Goal: Task Accomplishment & Management: Use online tool/utility

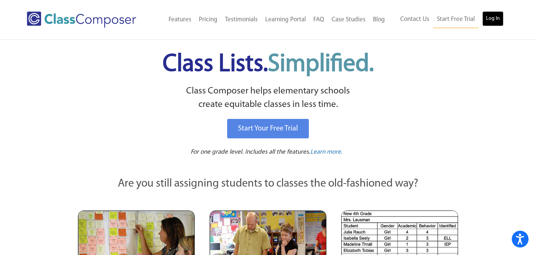
click at [488, 18] on link "Log In" at bounding box center [493, 18] width 21 height 15
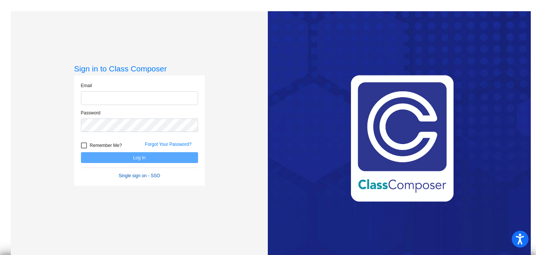
type input "[EMAIL_ADDRESS][DOMAIN_NAME]"
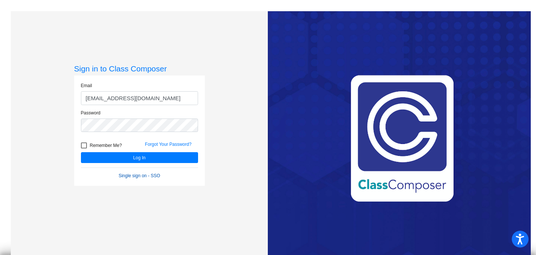
click at [138, 173] on link "Single sign on - SSO" at bounding box center [139, 175] width 41 height 5
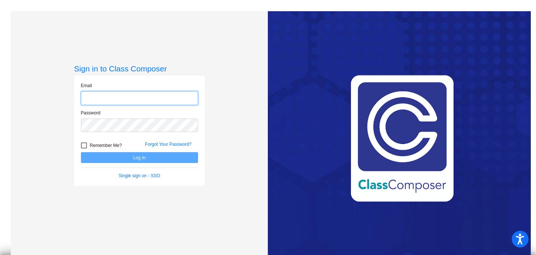
type input "[EMAIL_ADDRESS][DOMAIN_NAME]"
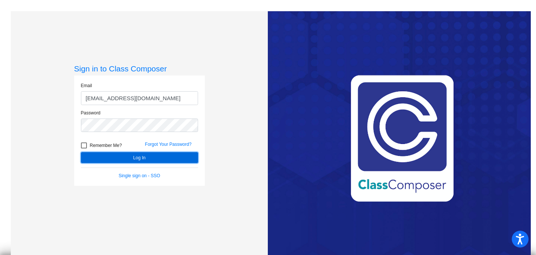
click at [125, 156] on button "Log In" at bounding box center [139, 157] width 117 height 11
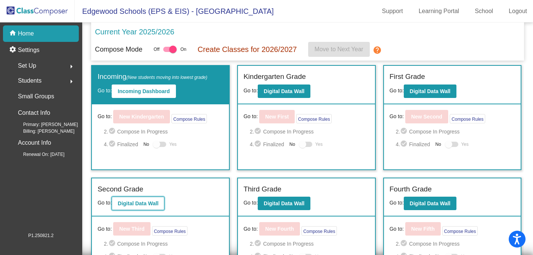
click at [126, 204] on b "Digital Data Wall" at bounding box center [138, 203] width 41 height 6
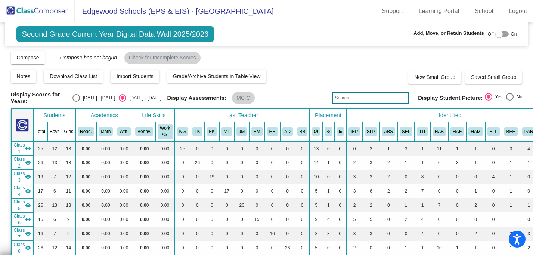
scroll to position [1680, 0]
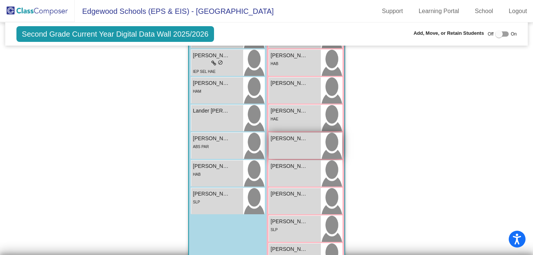
click at [330, 140] on img at bounding box center [331, 146] width 21 height 26
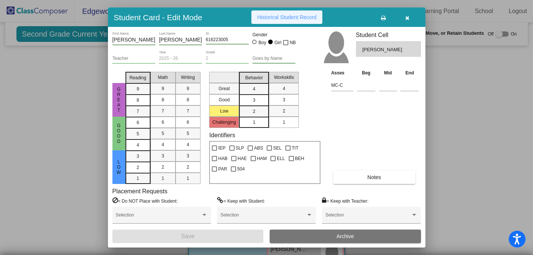
click at [293, 19] on span "Historical Student Record" at bounding box center [286, 17] width 59 height 6
